Goal: Task Accomplishment & Management: Use online tool/utility

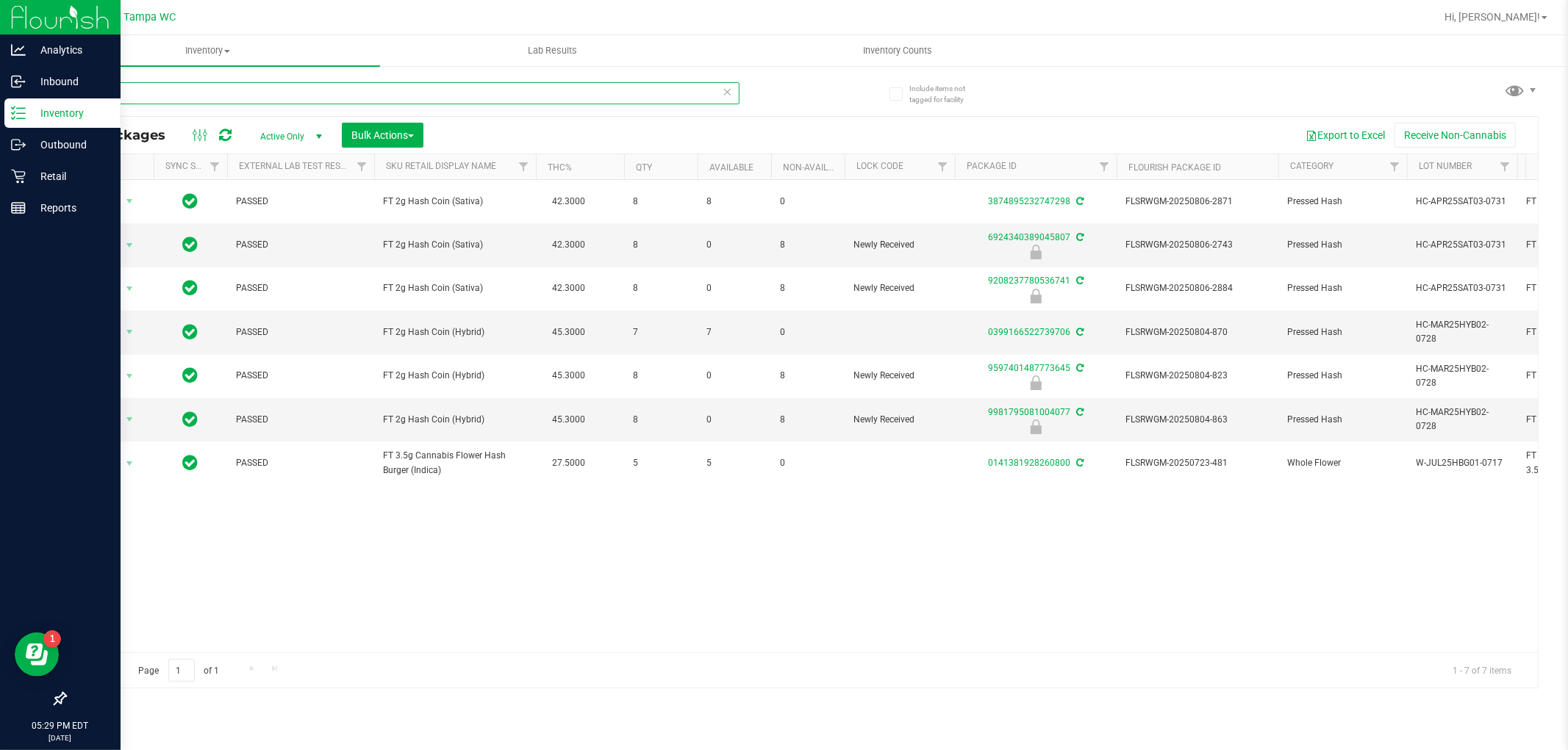
drag, startPoint x: 163, startPoint y: 92, endPoint x: 0, endPoint y: 113, distance: 164.3
click at [0, 112] on div "Analytics Inbound Inventory Outbound Retail Reports 05:29 PM EDT [DATE] 08/25 T…" at bounding box center [784, 375] width 1568 height 750
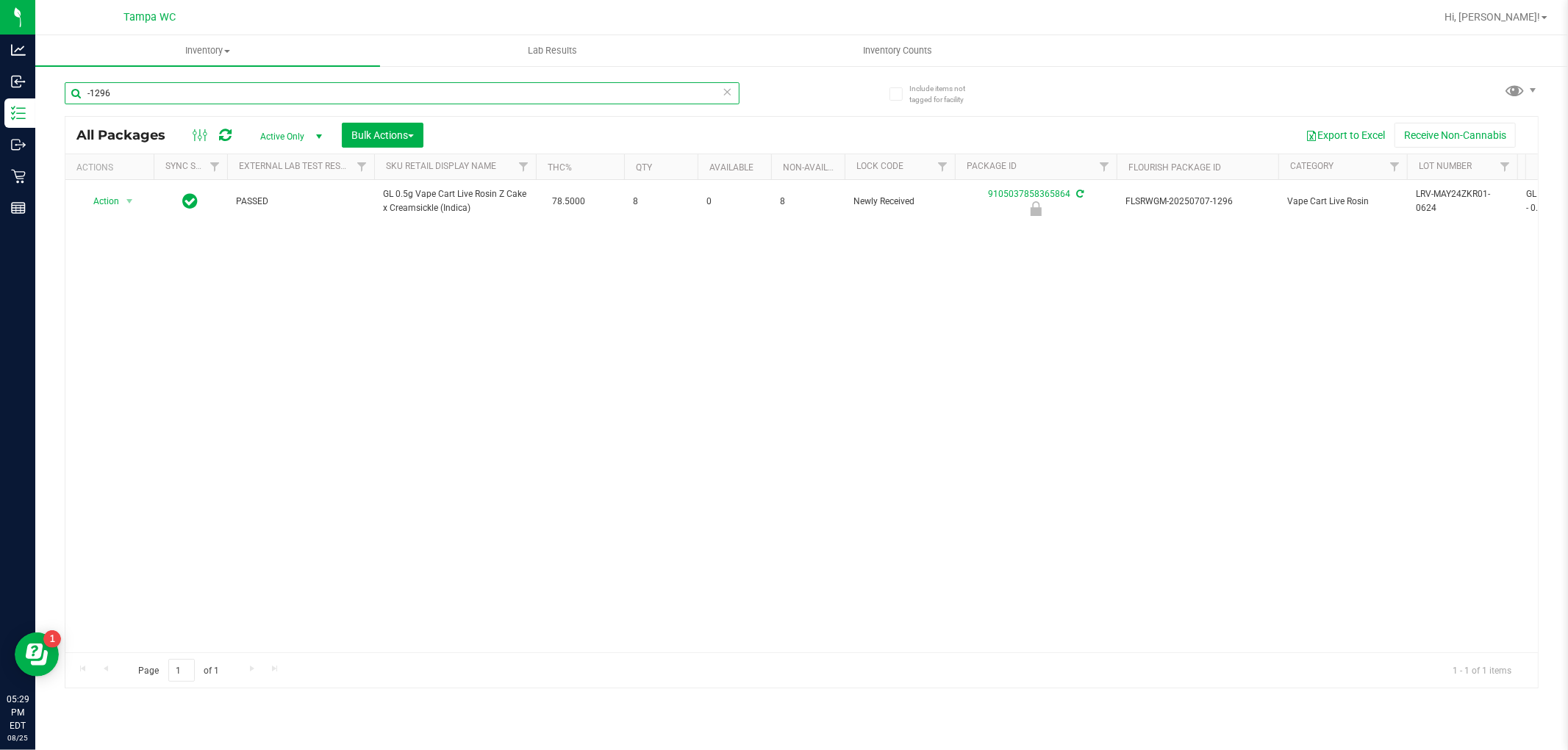
type input "-1296"
click at [334, 364] on div "Action Action Edit attributes Global inventory Locate package Package audit log…" at bounding box center [802, 416] width 1473 height 472
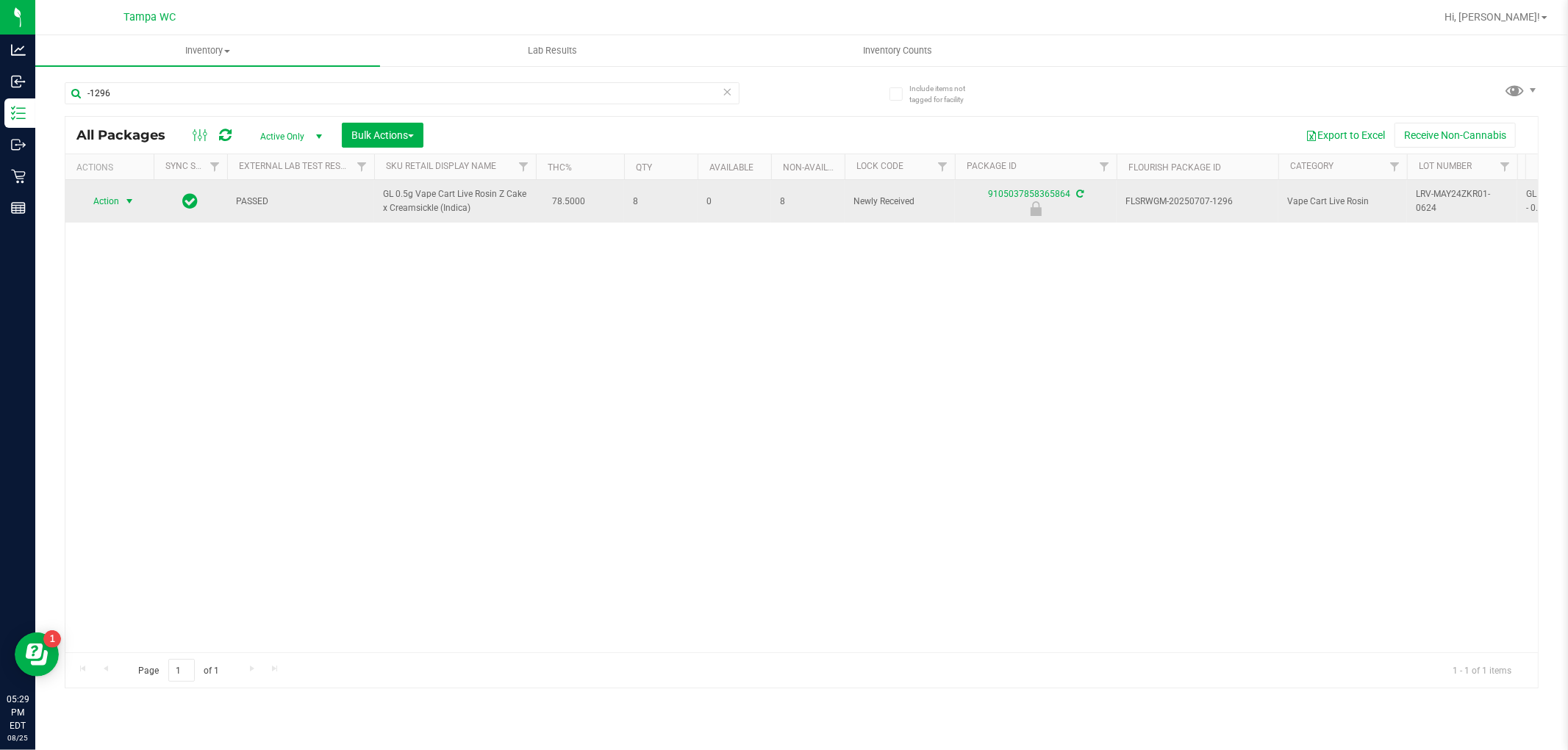
click at [123, 201] on span "select" at bounding box center [129, 202] width 12 height 12
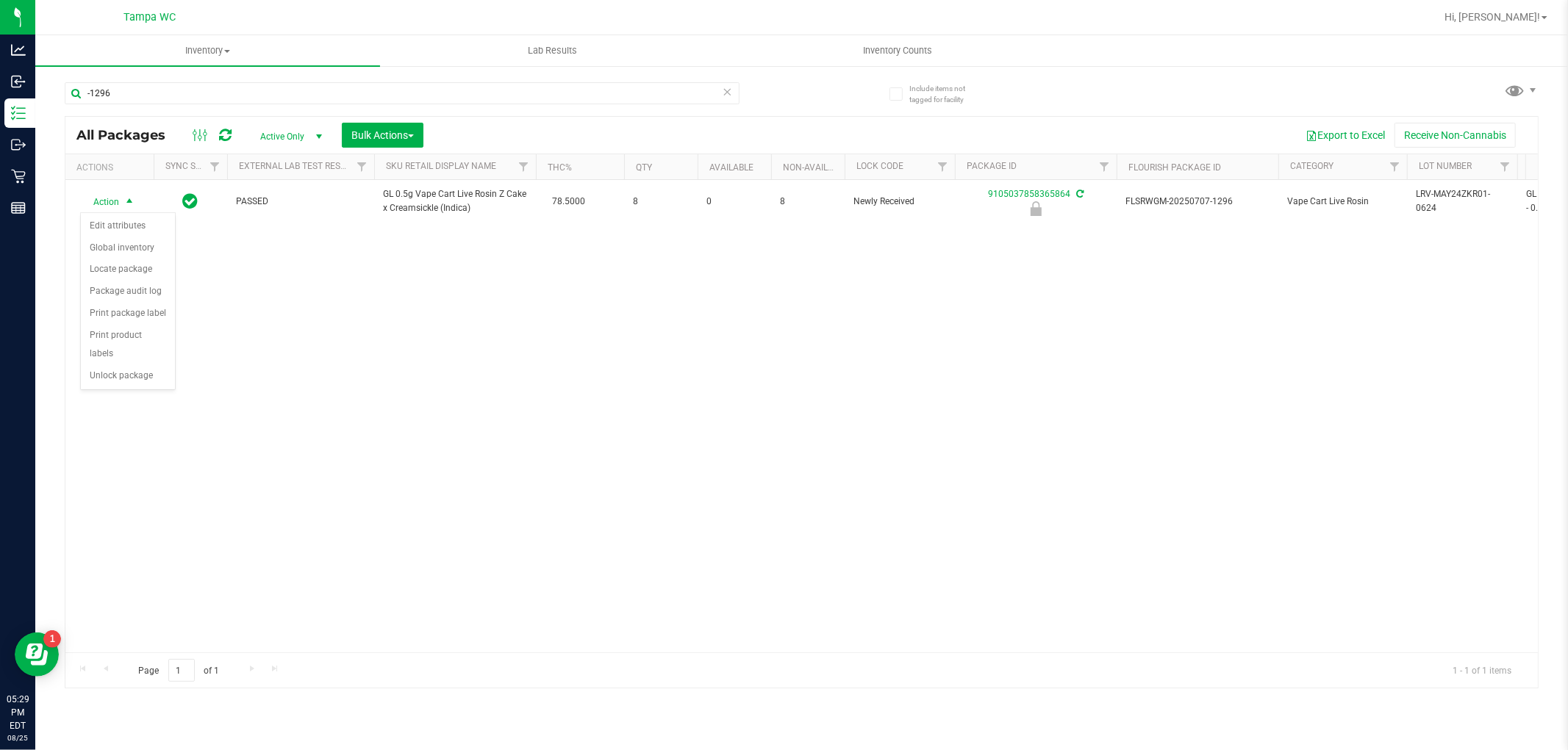
click at [141, 390] on div "Action Edit attributes Global inventory Locate package Package audit log Print …" at bounding box center [127, 301] width 95 height 179
click at [134, 380] on li "Unlock package" at bounding box center [127, 376] width 94 height 22
